Goal: Navigation & Orientation: Find specific page/section

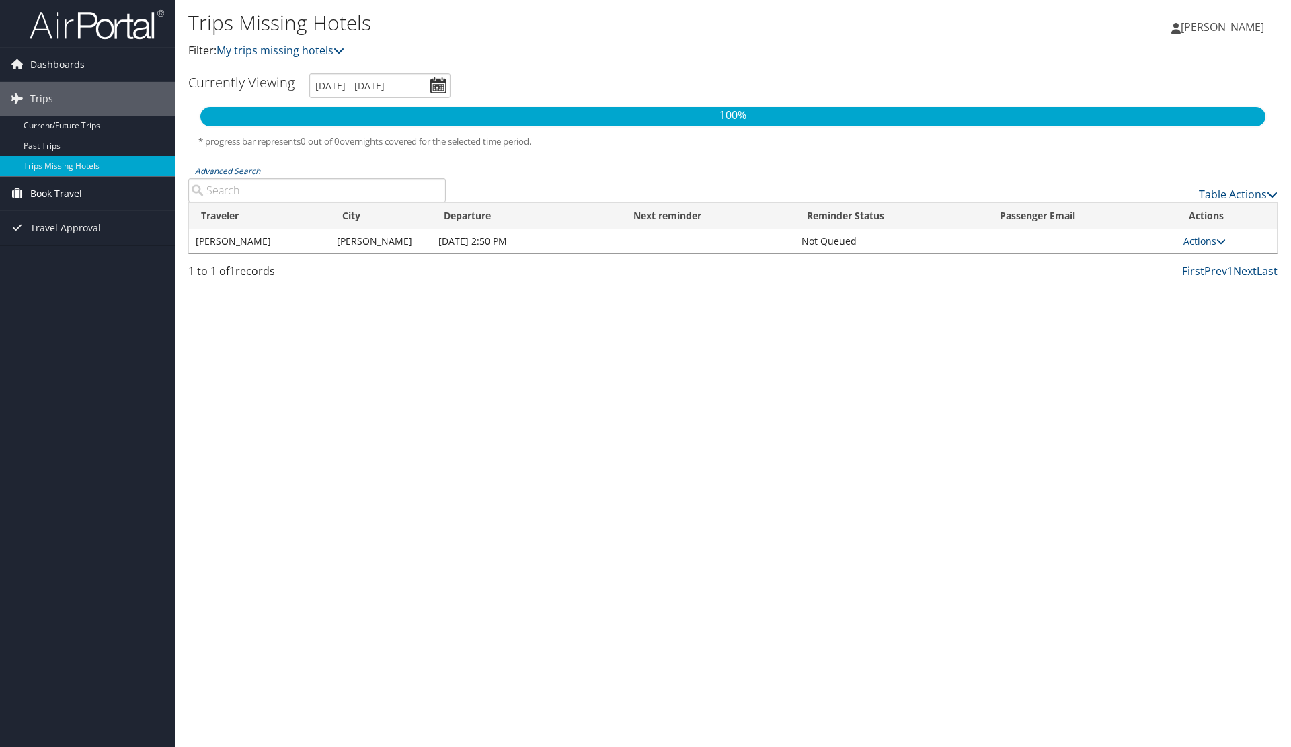
click at [48, 183] on span "Book Travel" at bounding box center [56, 194] width 52 height 34
click at [69, 258] on link "Book/Manage Online Trips" at bounding box center [87, 261] width 175 height 20
